Goal: Communication & Community: Answer question/provide support

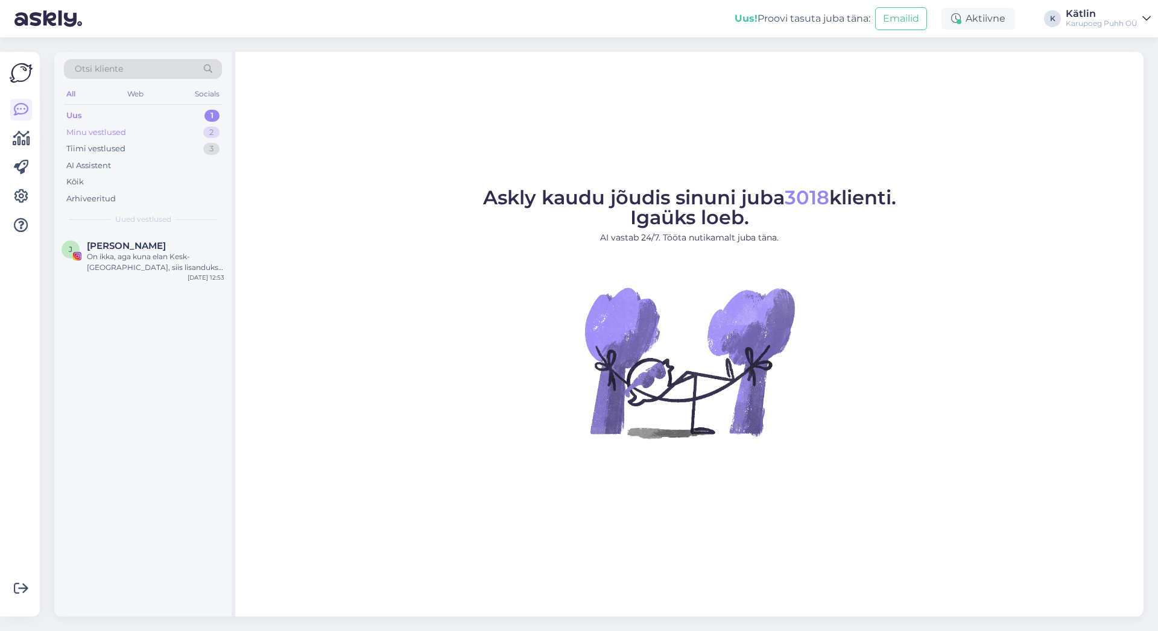
click at [98, 130] on div "Minu vestlused" at bounding box center [96, 133] width 60 height 12
click at [118, 252] on div "Aitäh!" at bounding box center [155, 256] width 137 height 11
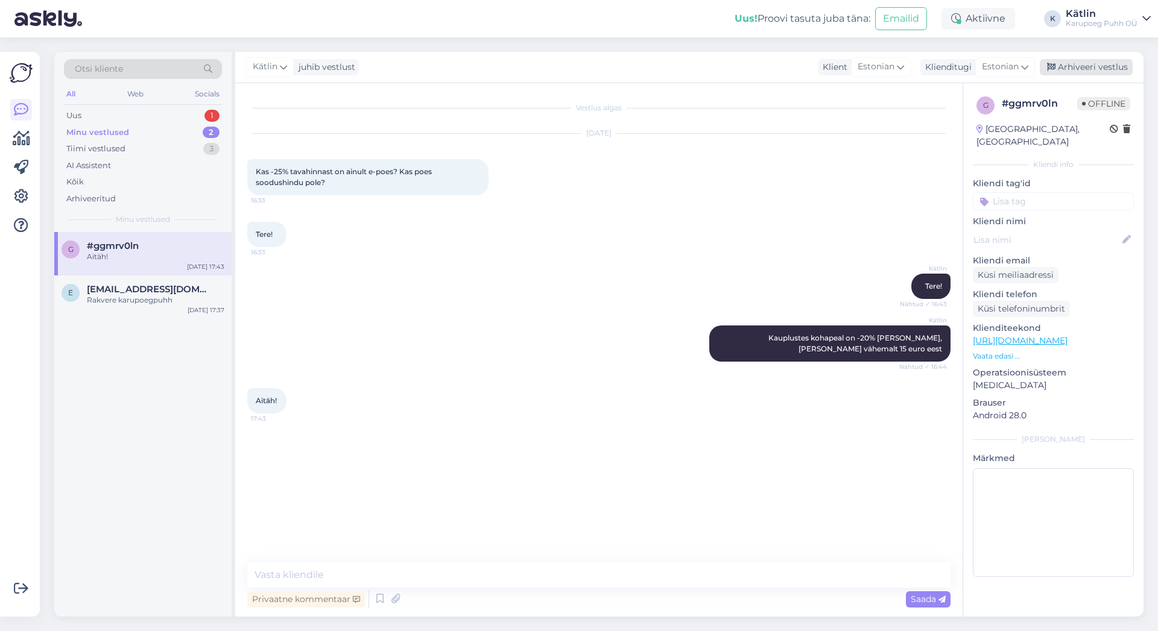
click at [1093, 63] on div "Arhiveeri vestlus" at bounding box center [1086, 67] width 93 height 16
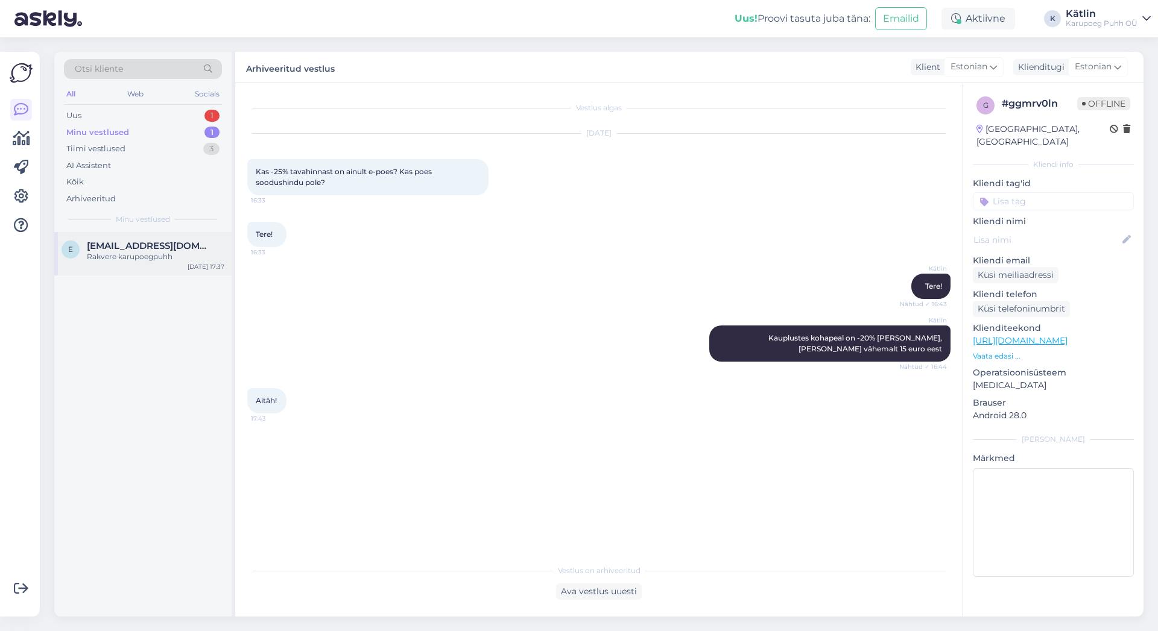
click at [103, 257] on div "Rakvere karupoegpuhh" at bounding box center [155, 256] width 137 height 11
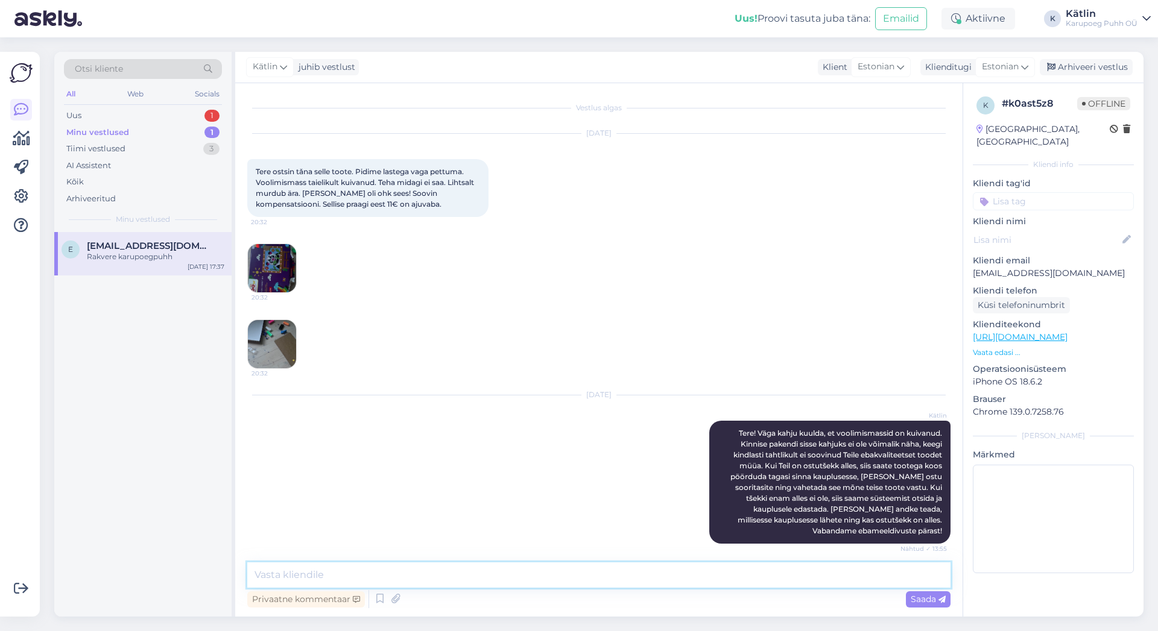
click at [286, 569] on textarea at bounding box center [598, 575] width 703 height 25
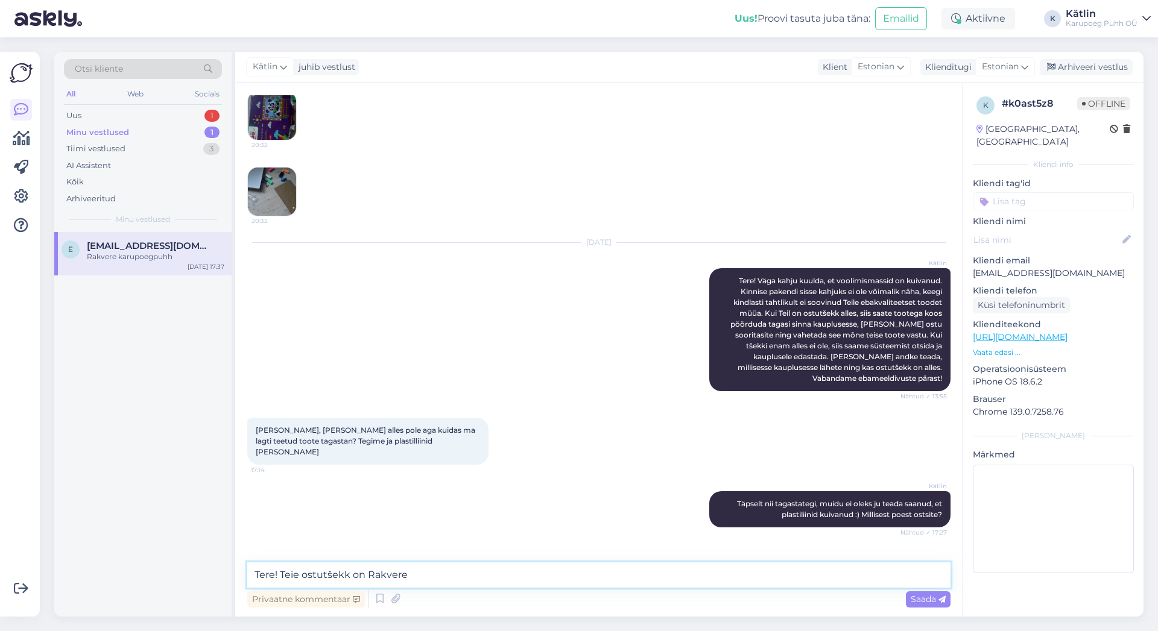
scroll to position [183, 0]
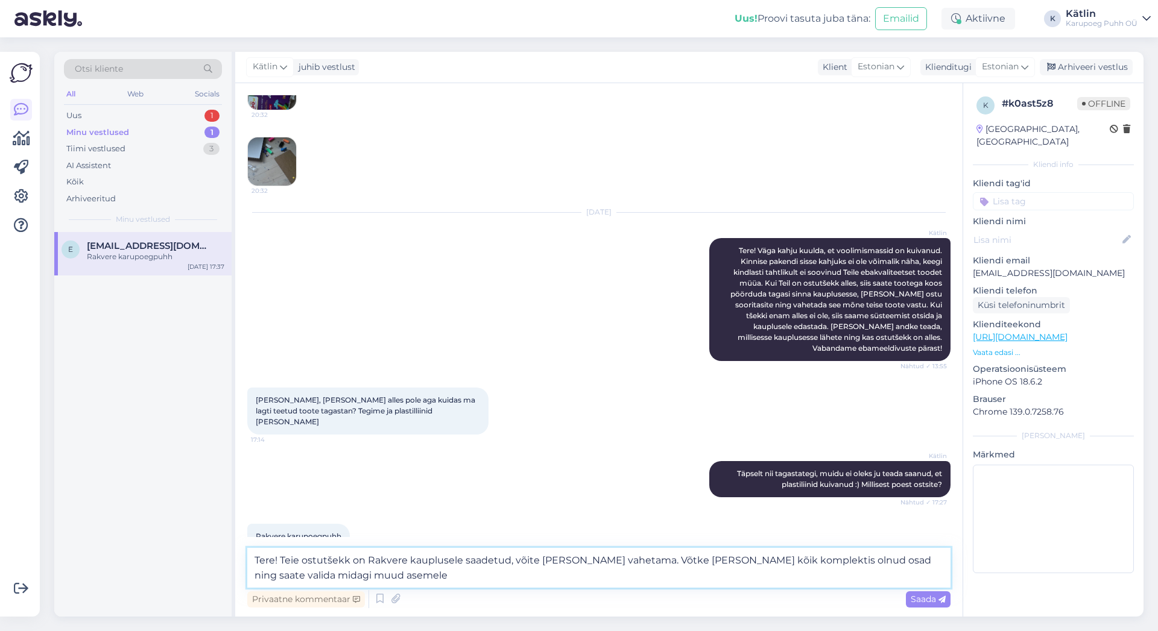
type textarea "Tere! Teie ostutšekk on Rakvere kauplusele saadetud, võite [PERSON_NAME] vaheta…"
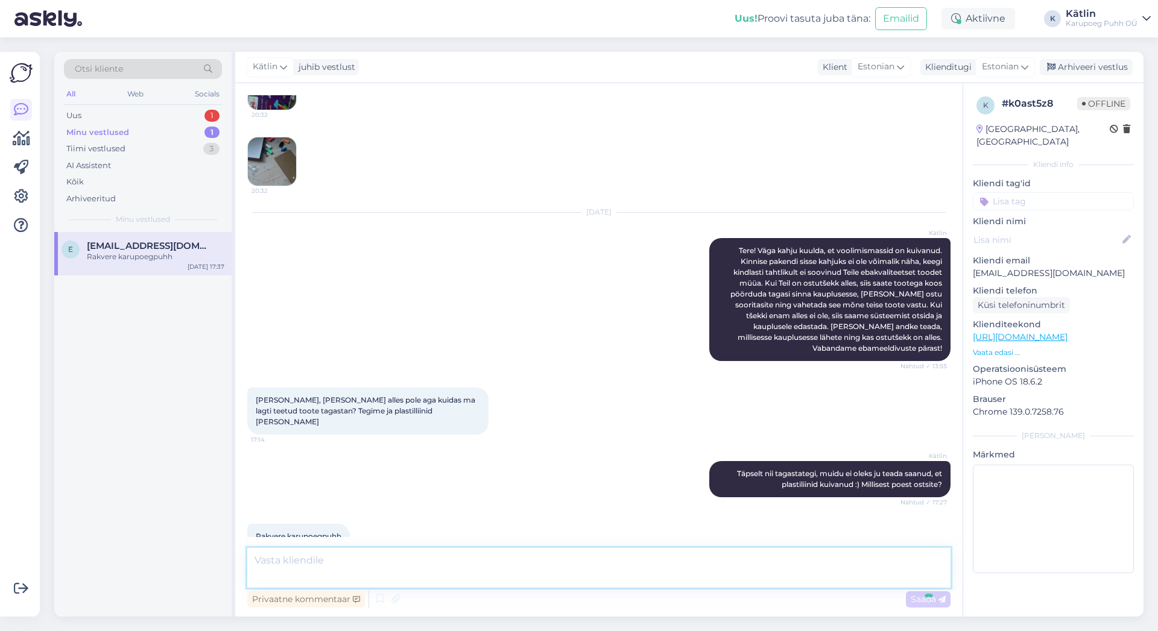
scroll to position [282, 0]
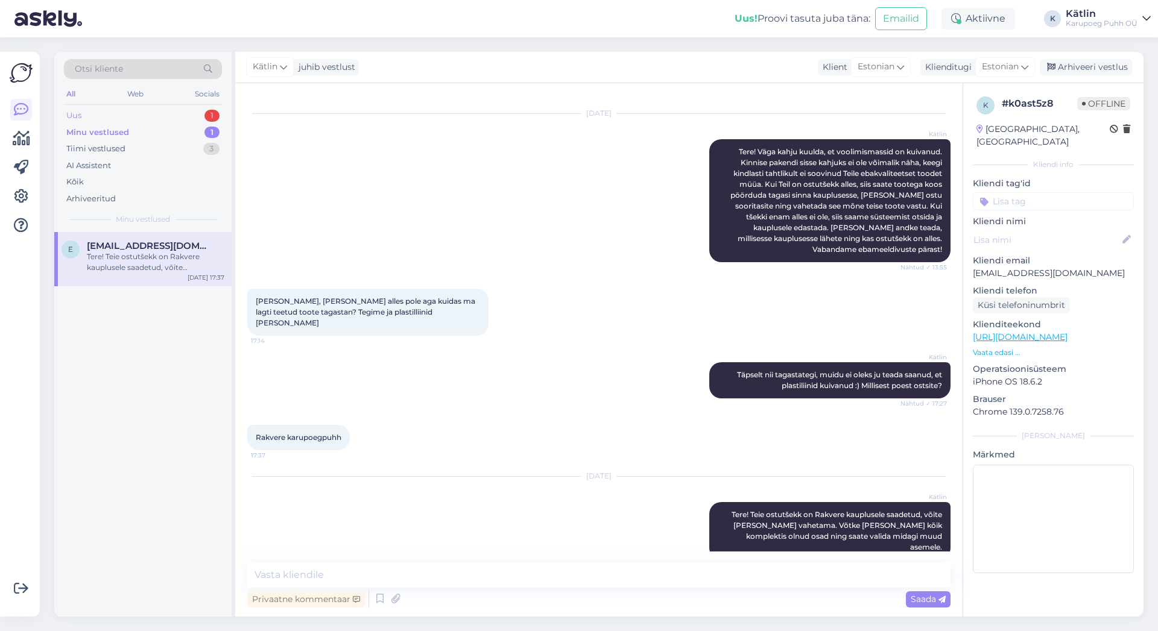
click at [81, 115] on div "Uus" at bounding box center [73, 116] width 15 height 12
click at [163, 256] on div "On ikka, aga kuna elan Kesk-[GEOGRAPHIC_DATA], siis lisanduks kütus 50€" at bounding box center [155, 262] width 137 height 22
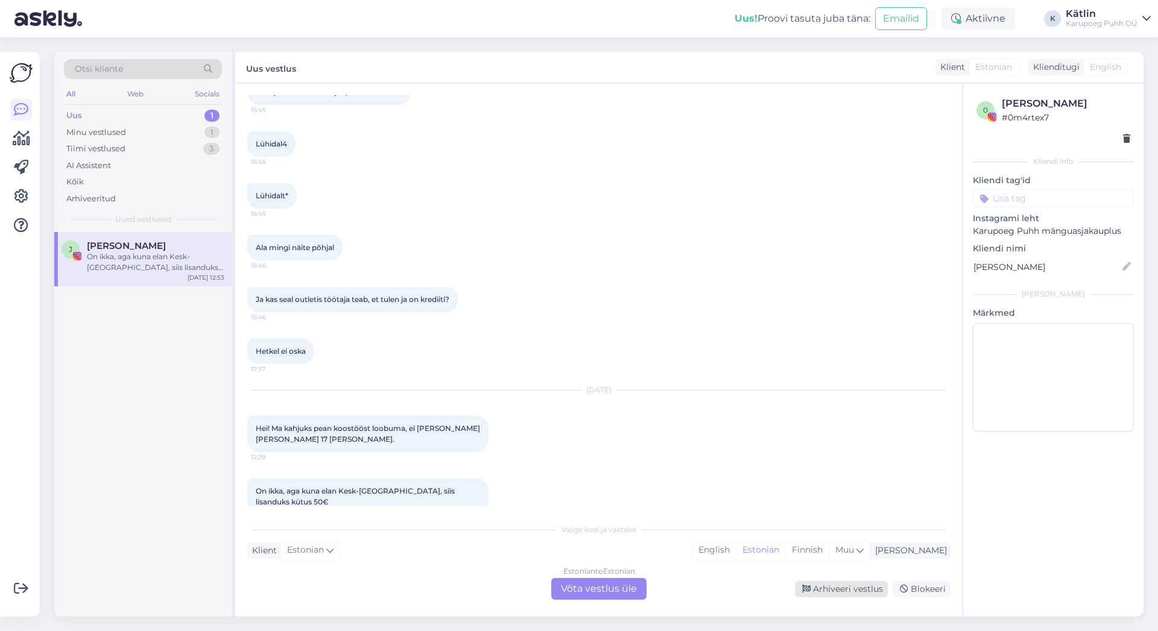
click at [870, 587] on div "Arhiveeri vestlus" at bounding box center [841, 589] width 93 height 16
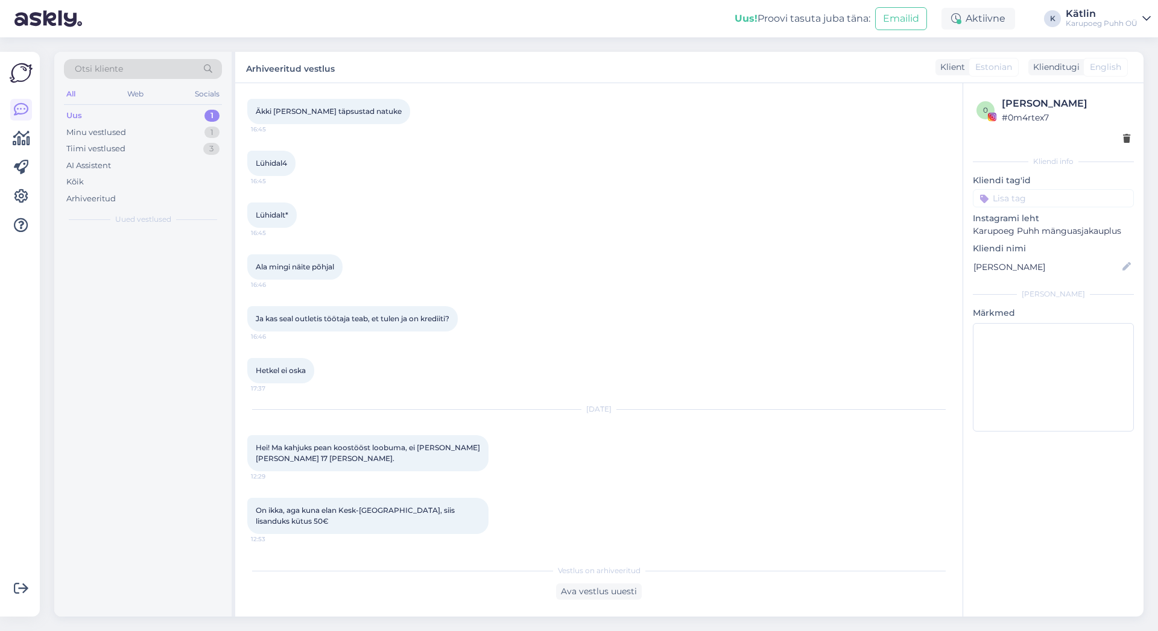
scroll to position [708, 0]
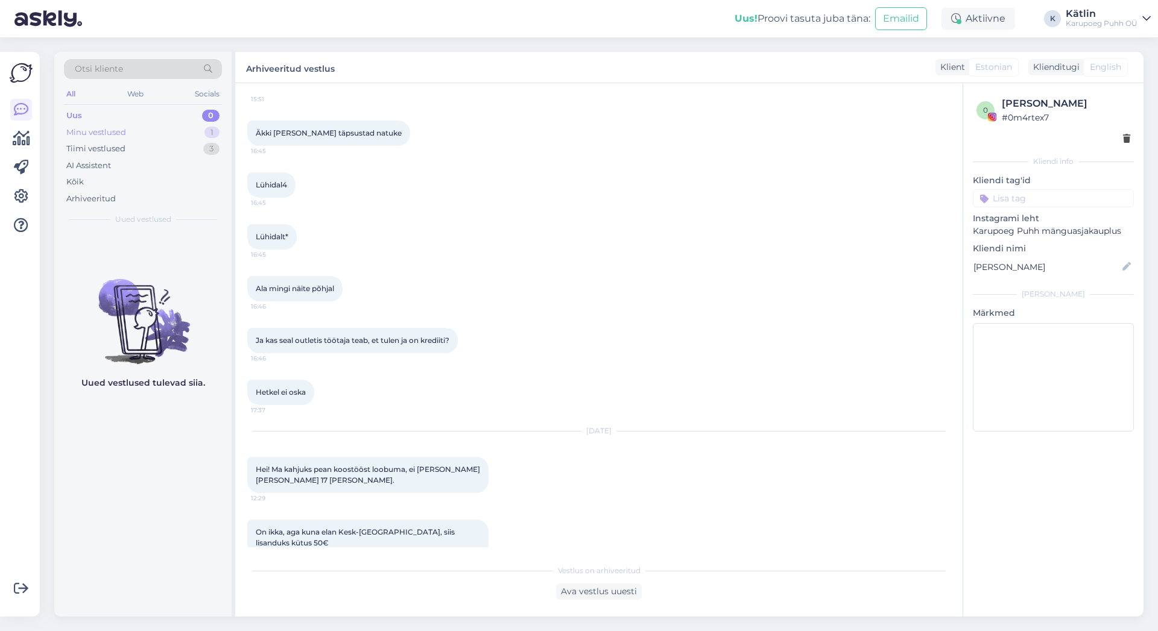
click at [94, 133] on div "Minu vestlused" at bounding box center [96, 133] width 60 height 12
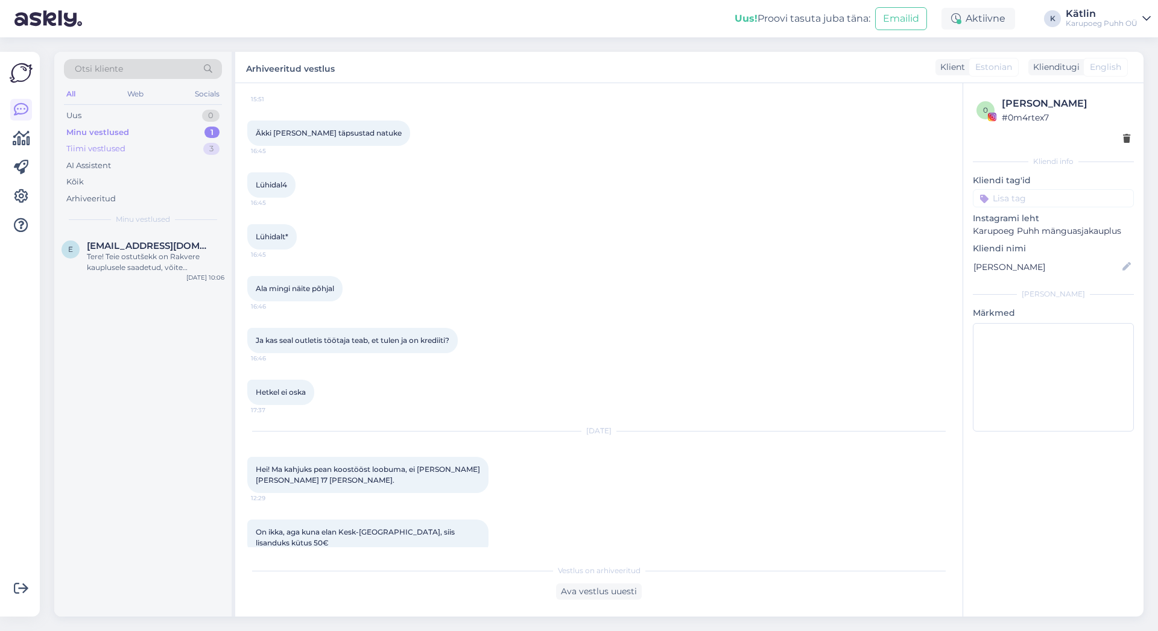
click at [98, 147] on div "Tiimi vestlused" at bounding box center [95, 149] width 59 height 12
